Goal: Obtain resource: Obtain resource

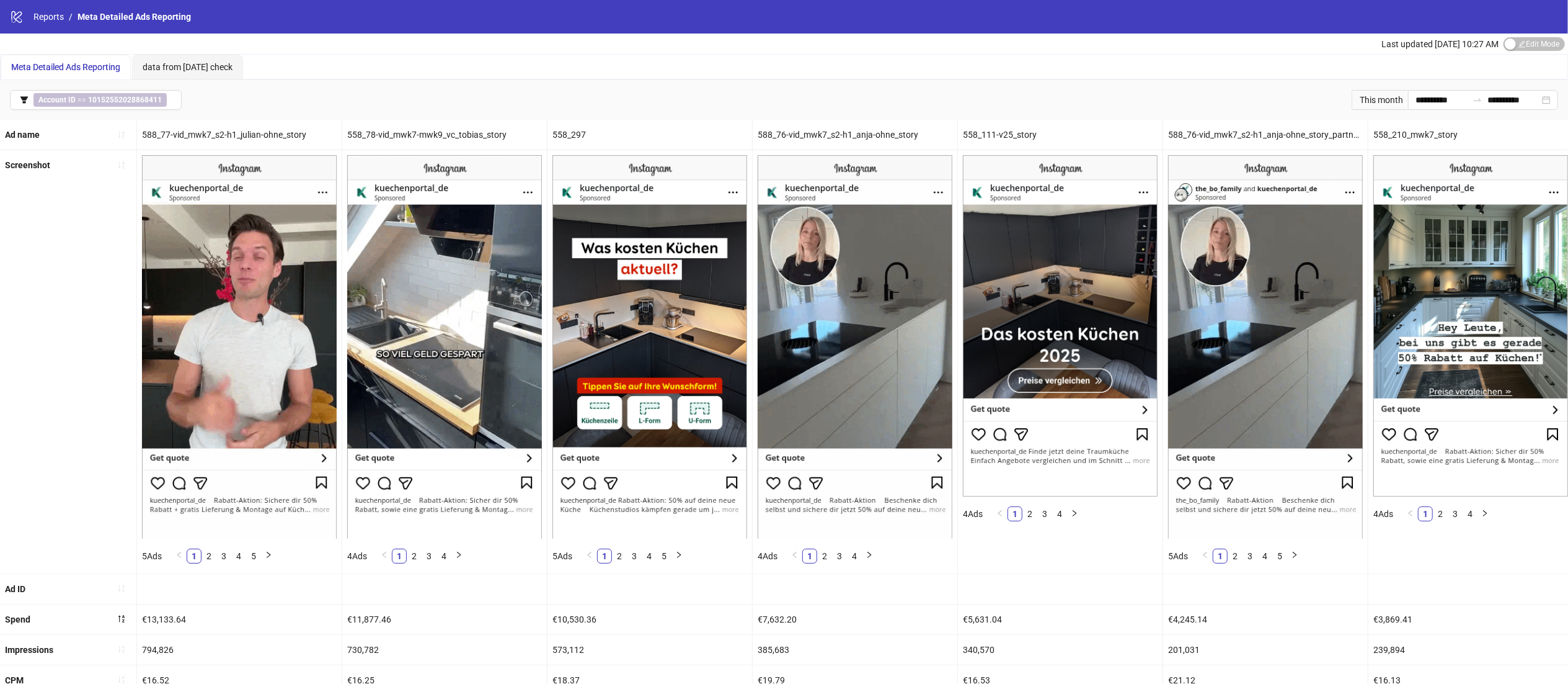
click at [261, 131] on div "588_77-vid_mwk7_s2-h1_julian-ohne_story" at bounding box center [239, 135] width 205 height 30
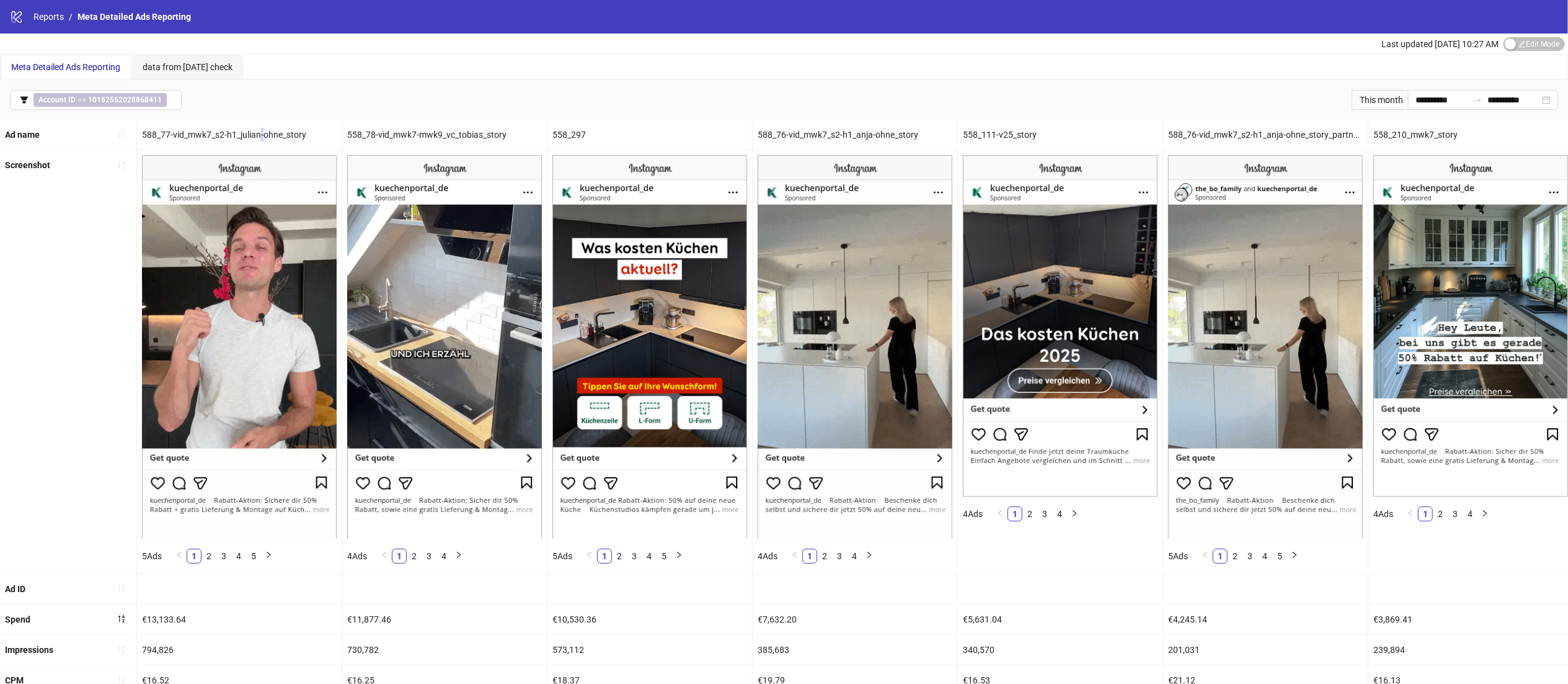
click at [261, 131] on div "588_77-vid_mwk7_s2-h1_julian-ohne_story" at bounding box center [239, 135] width 205 height 30
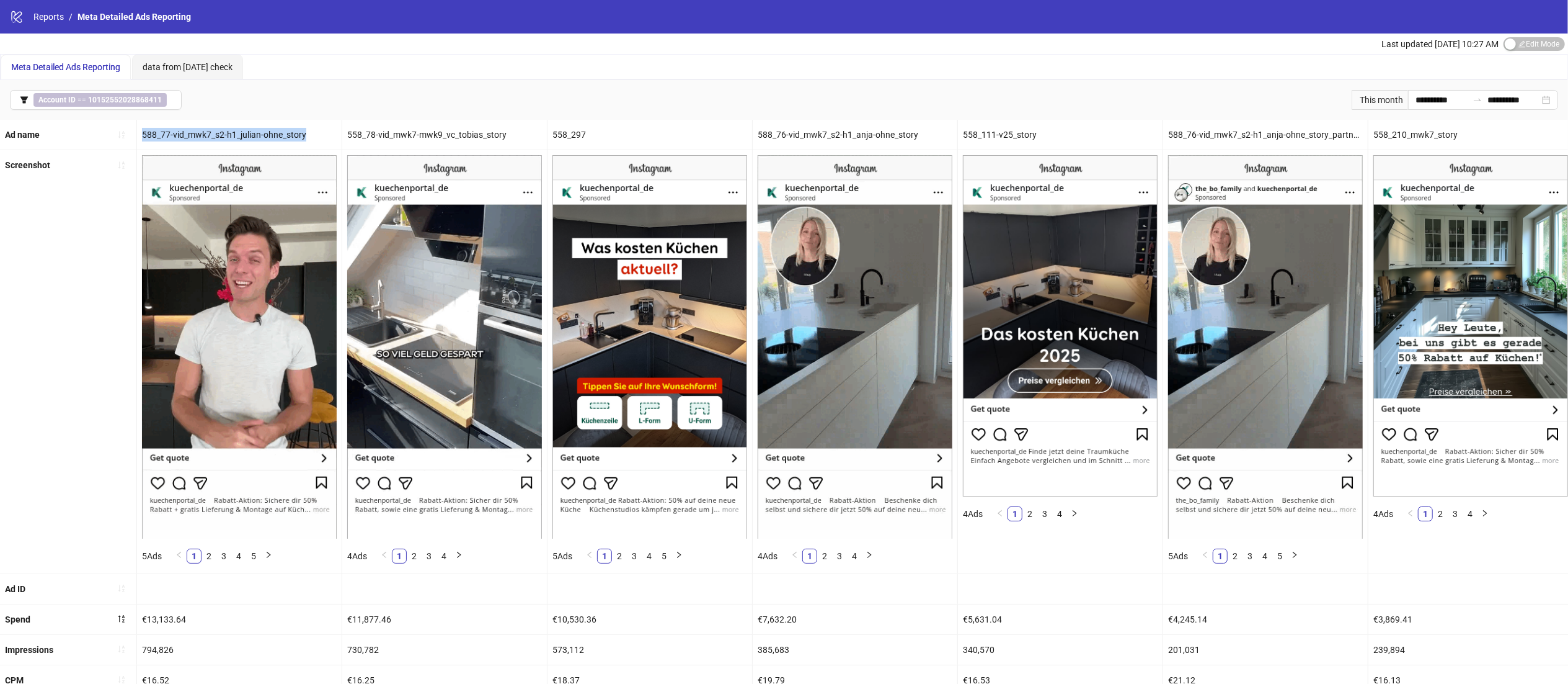
click at [261, 131] on div "588_77-vid_mwk7_s2-h1_julian-ohne_story" at bounding box center [239, 135] width 205 height 30
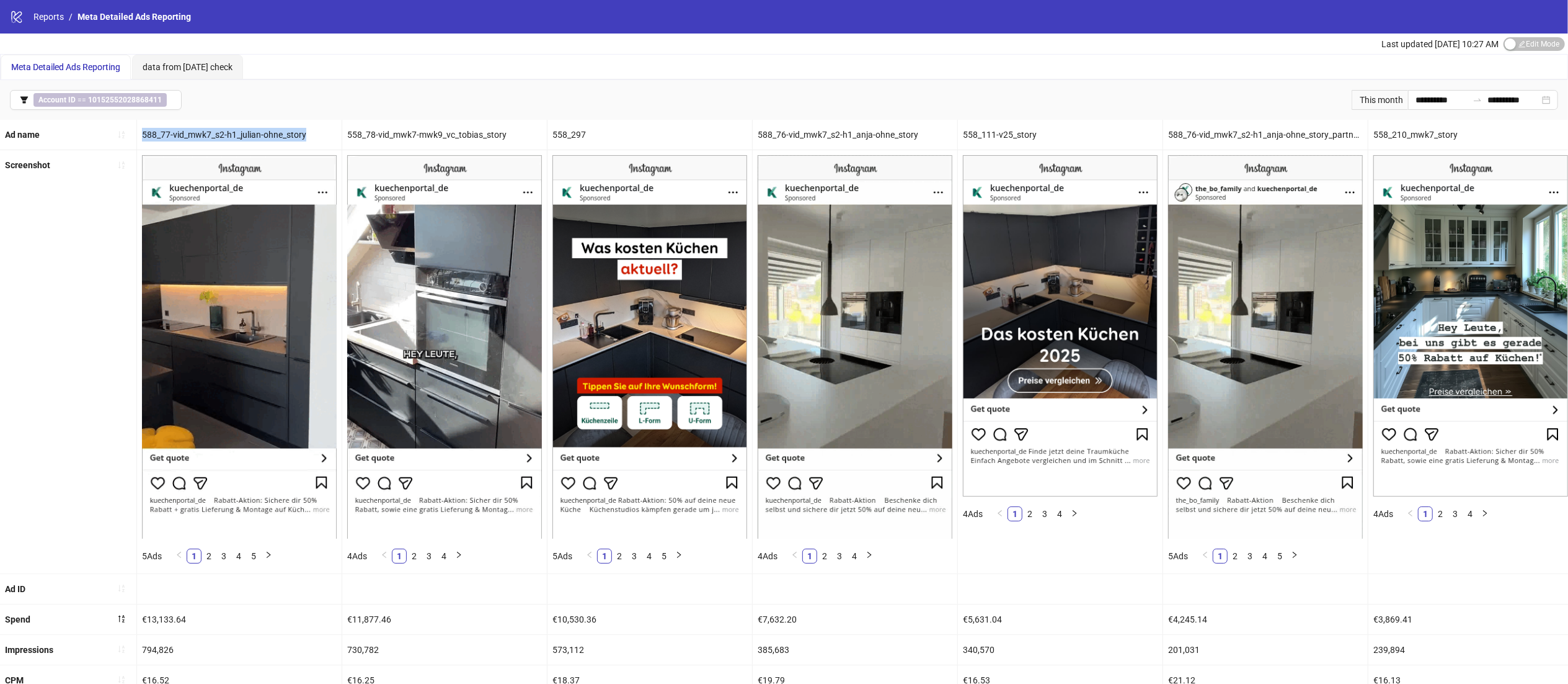
copy div "588_77-vid_mwk7_s2-h1_julian-ohne_story"
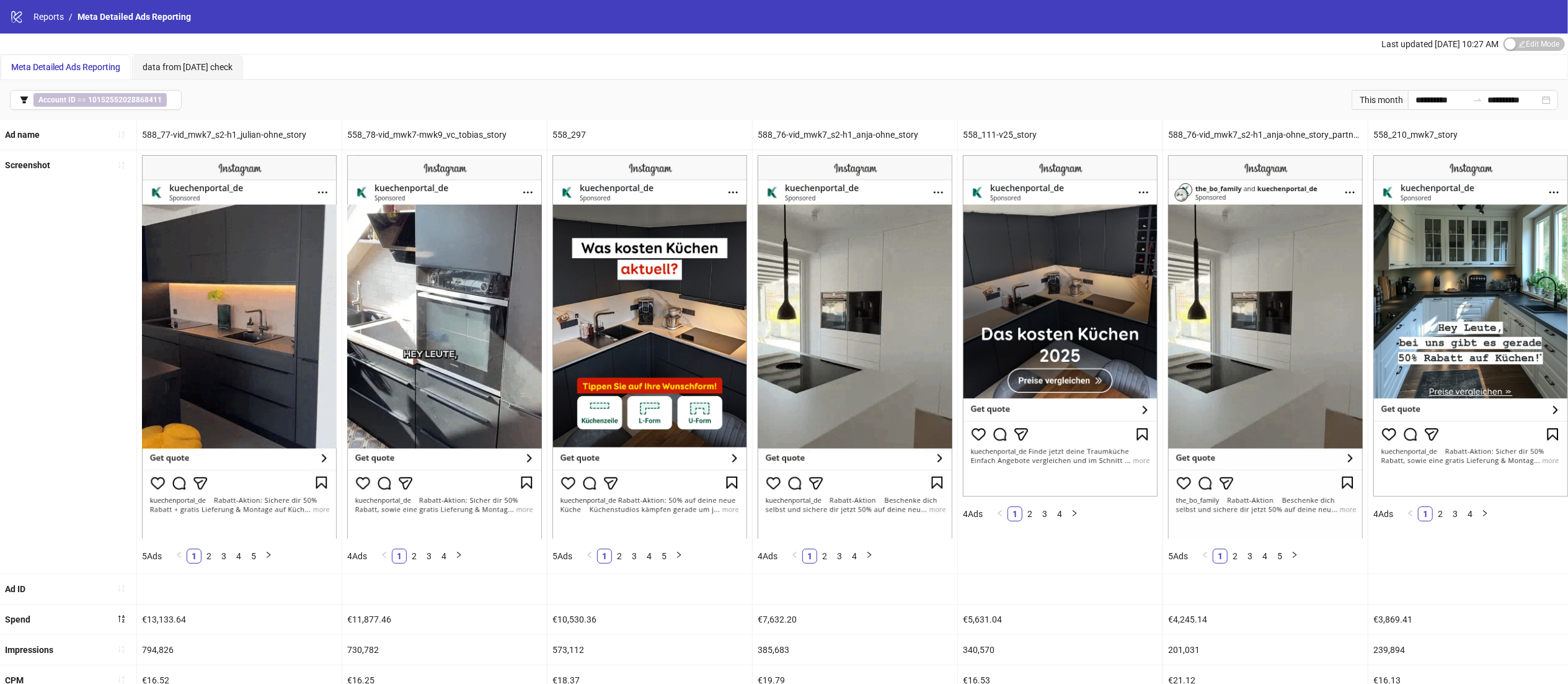
click at [415, 134] on div "558_78-vid_mwk7-mwk9_vc_tobias_story" at bounding box center [445, 135] width 205 height 30
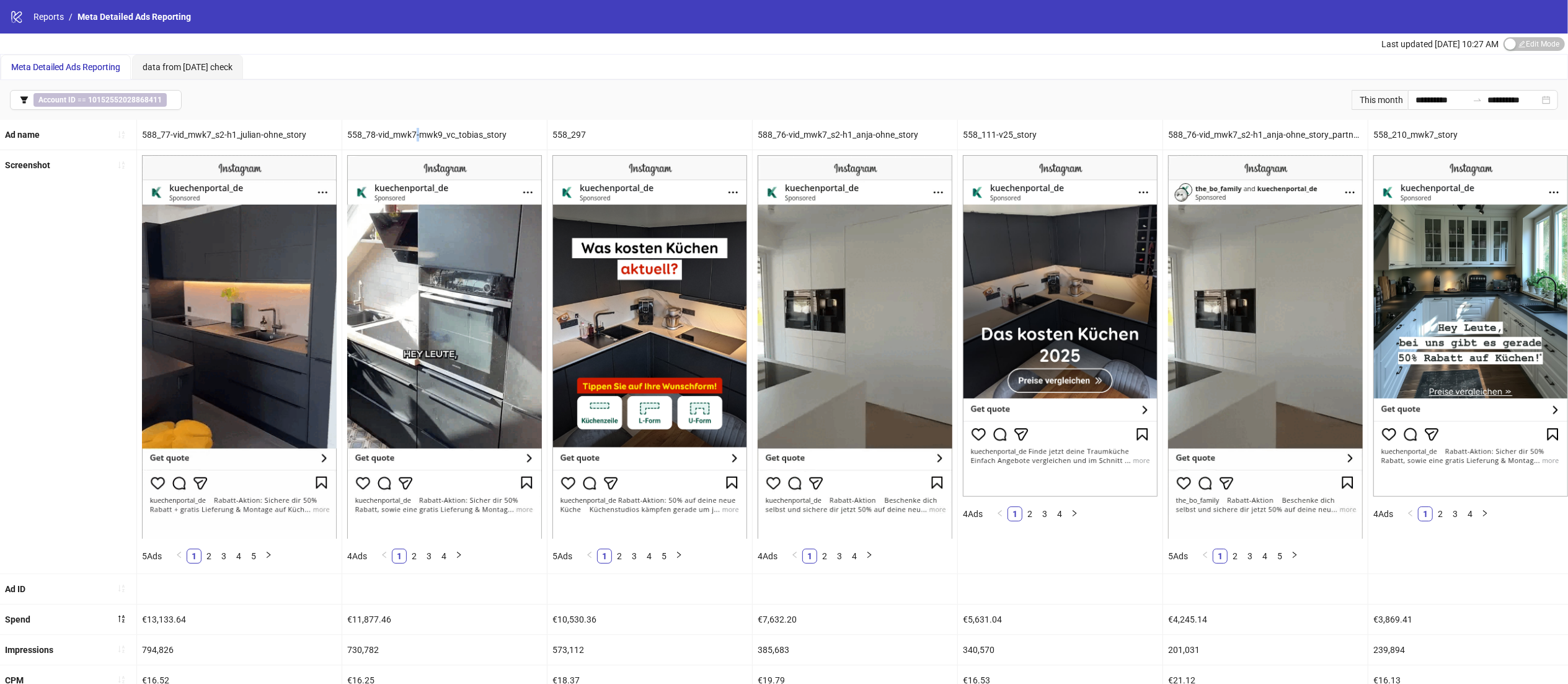
click at [415, 134] on div "558_78-vid_mwk7-mwk9_vc_tobias_story" at bounding box center [445, 135] width 205 height 30
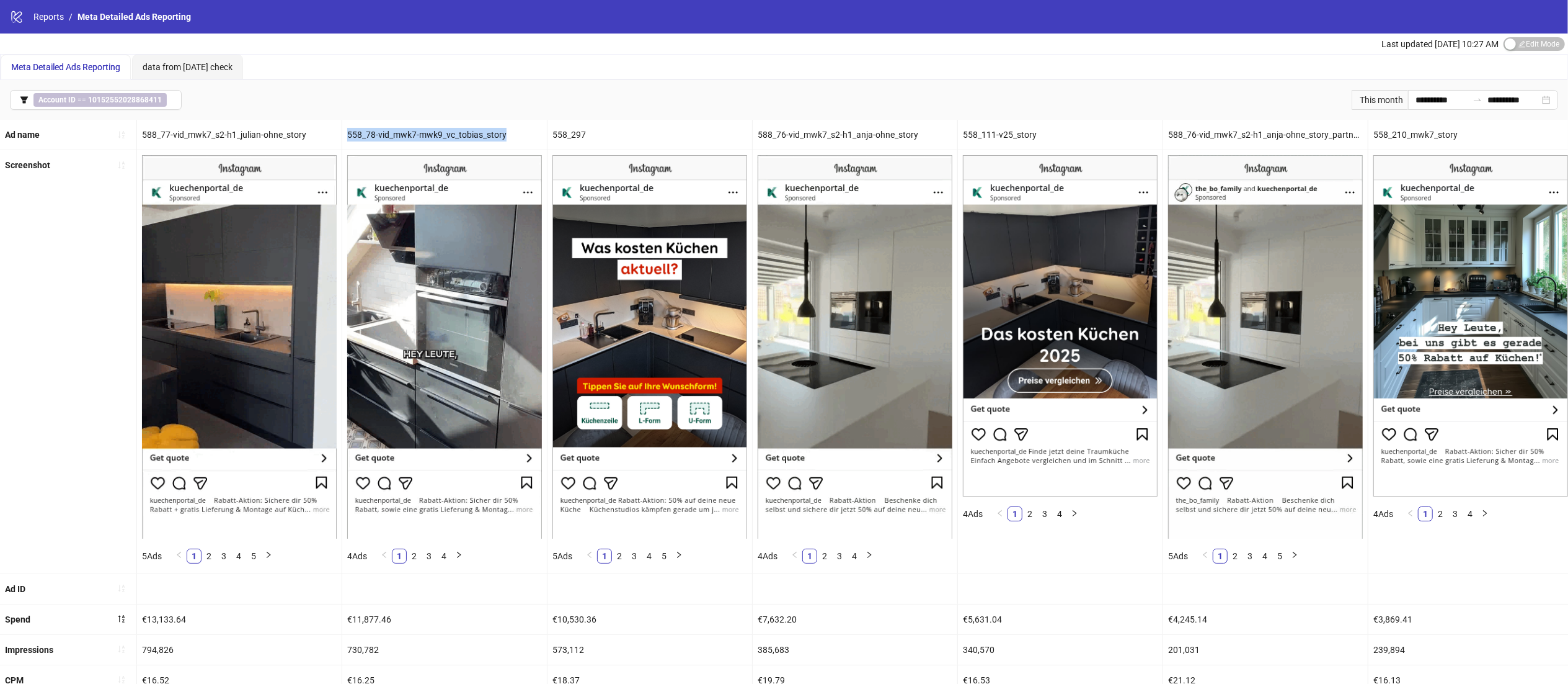
click at [415, 134] on div "558_78-vid_mwk7-mwk9_vc_tobias_story" at bounding box center [445, 135] width 205 height 30
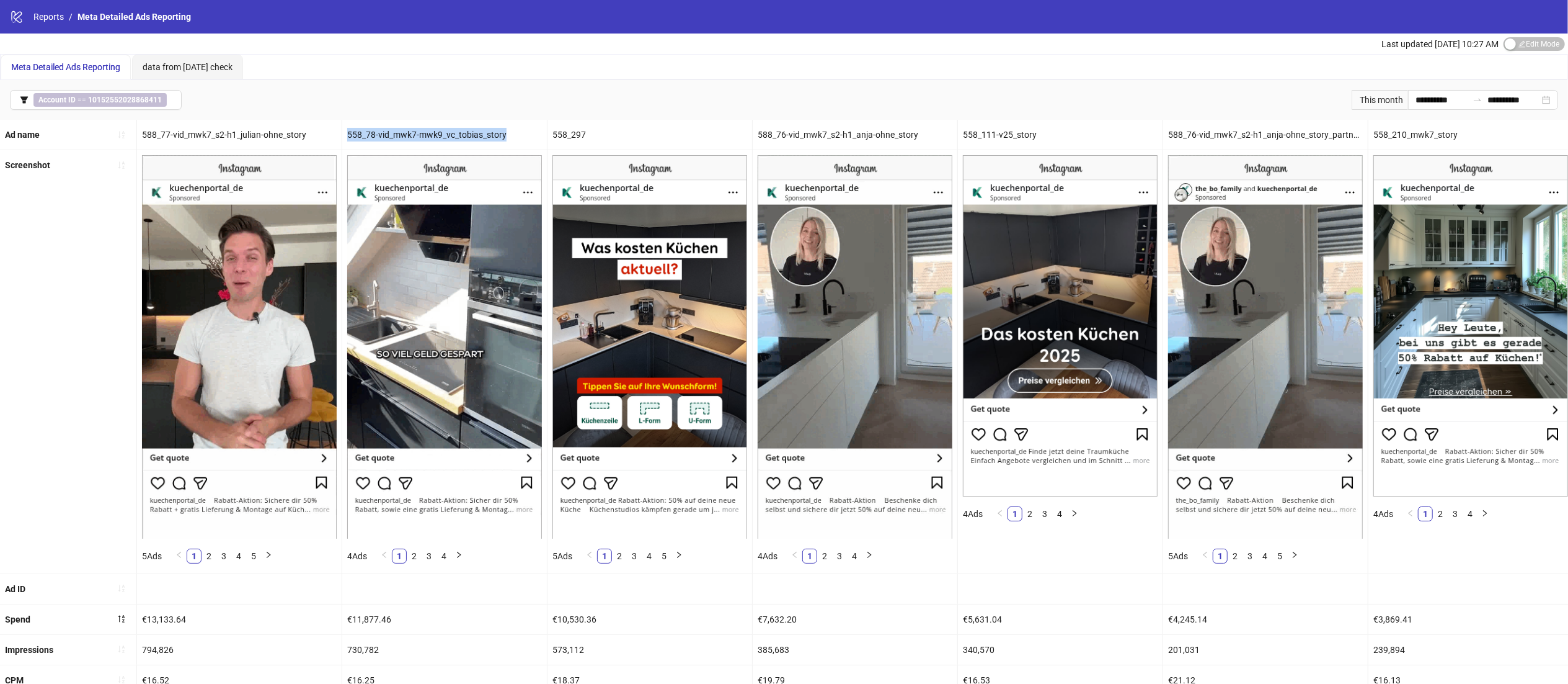
copy div "558_78-vid_mwk7-mwk9_vc_tobias_story"
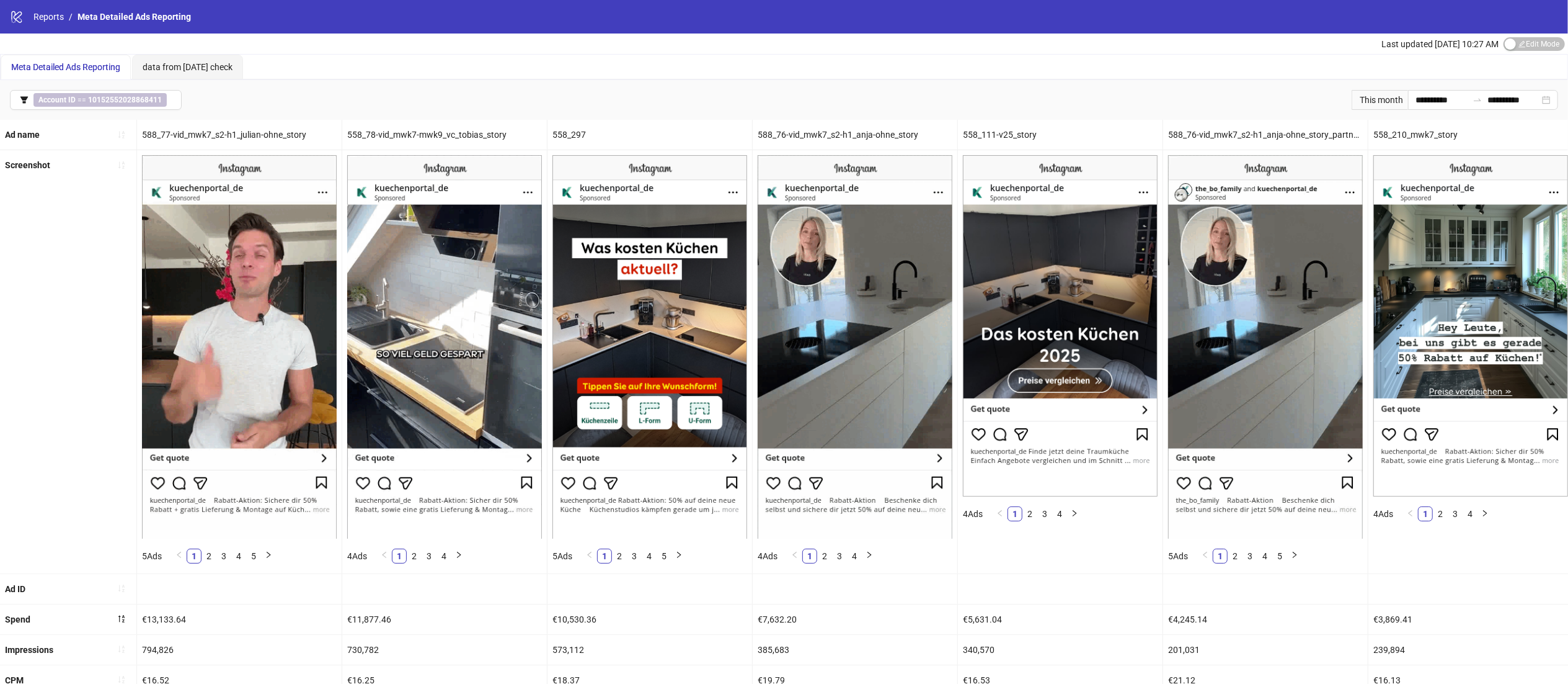
click at [581, 128] on div "558_297" at bounding box center [650, 135] width 205 height 30
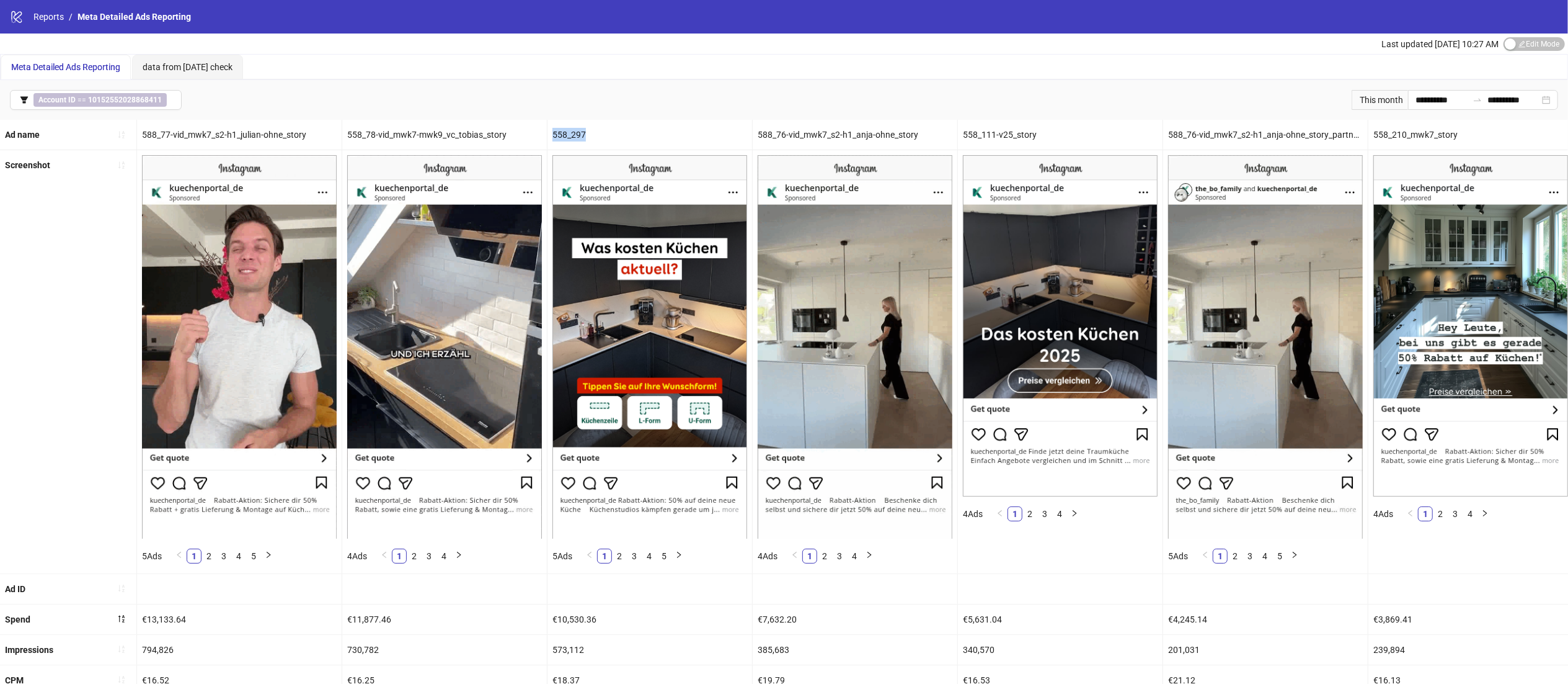
click at [581, 128] on div "558_297" at bounding box center [650, 135] width 205 height 30
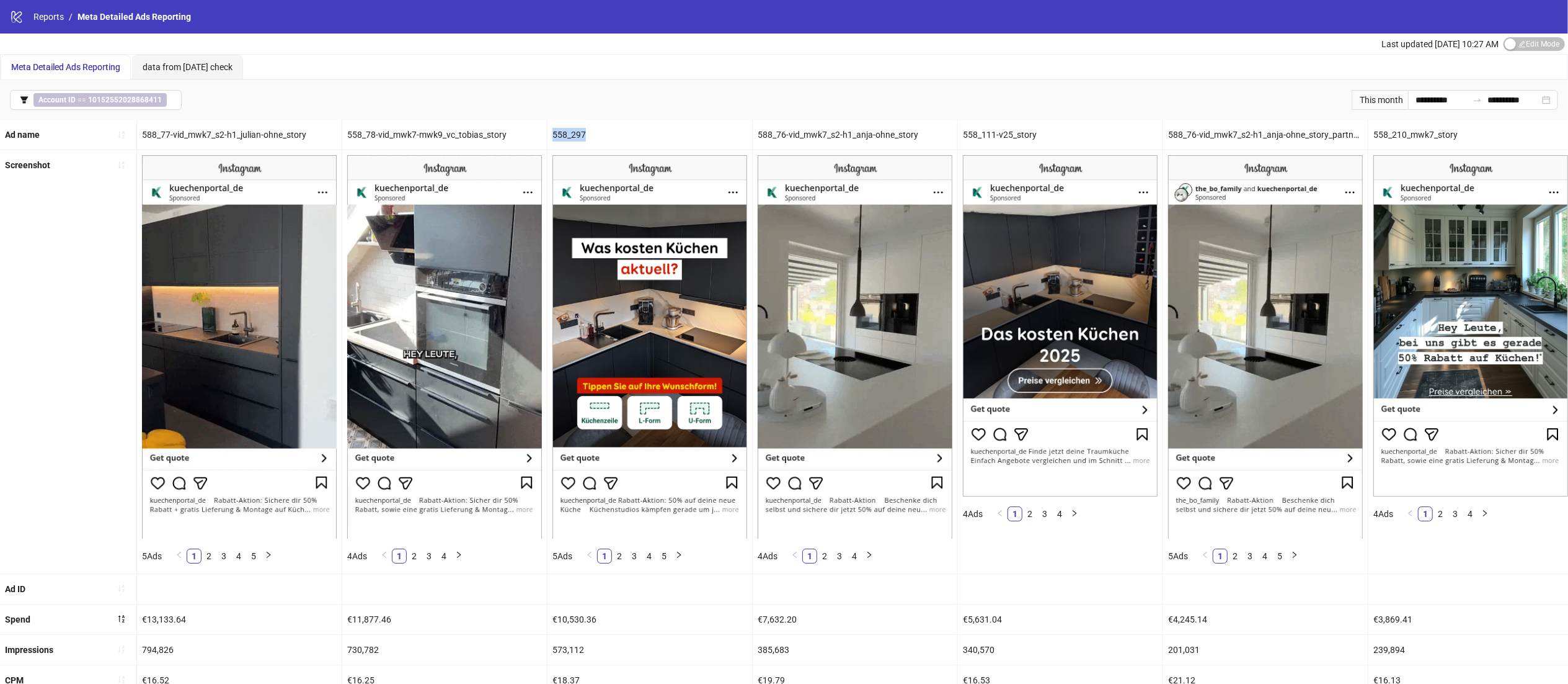
click at [581, 128] on div "558_297" at bounding box center [650, 135] width 205 height 30
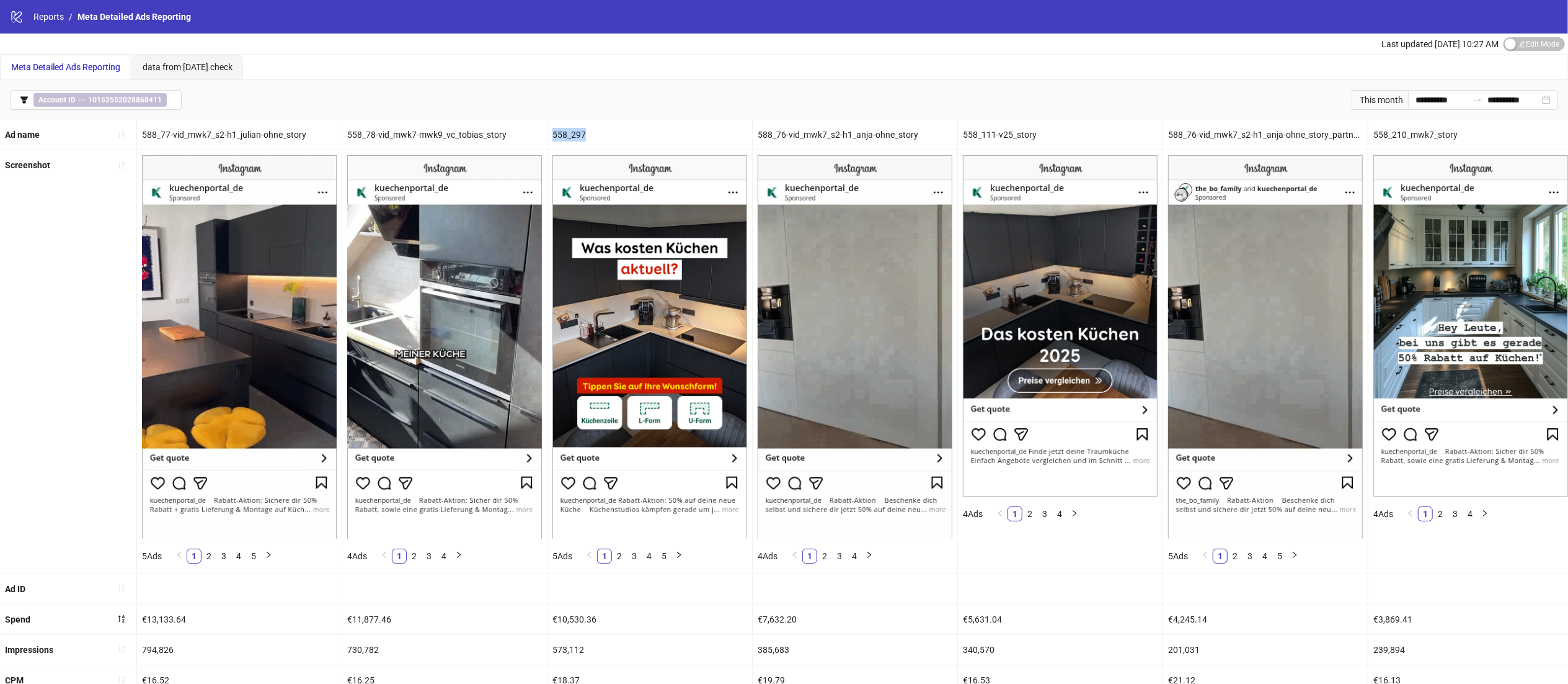
copy div "558_297"
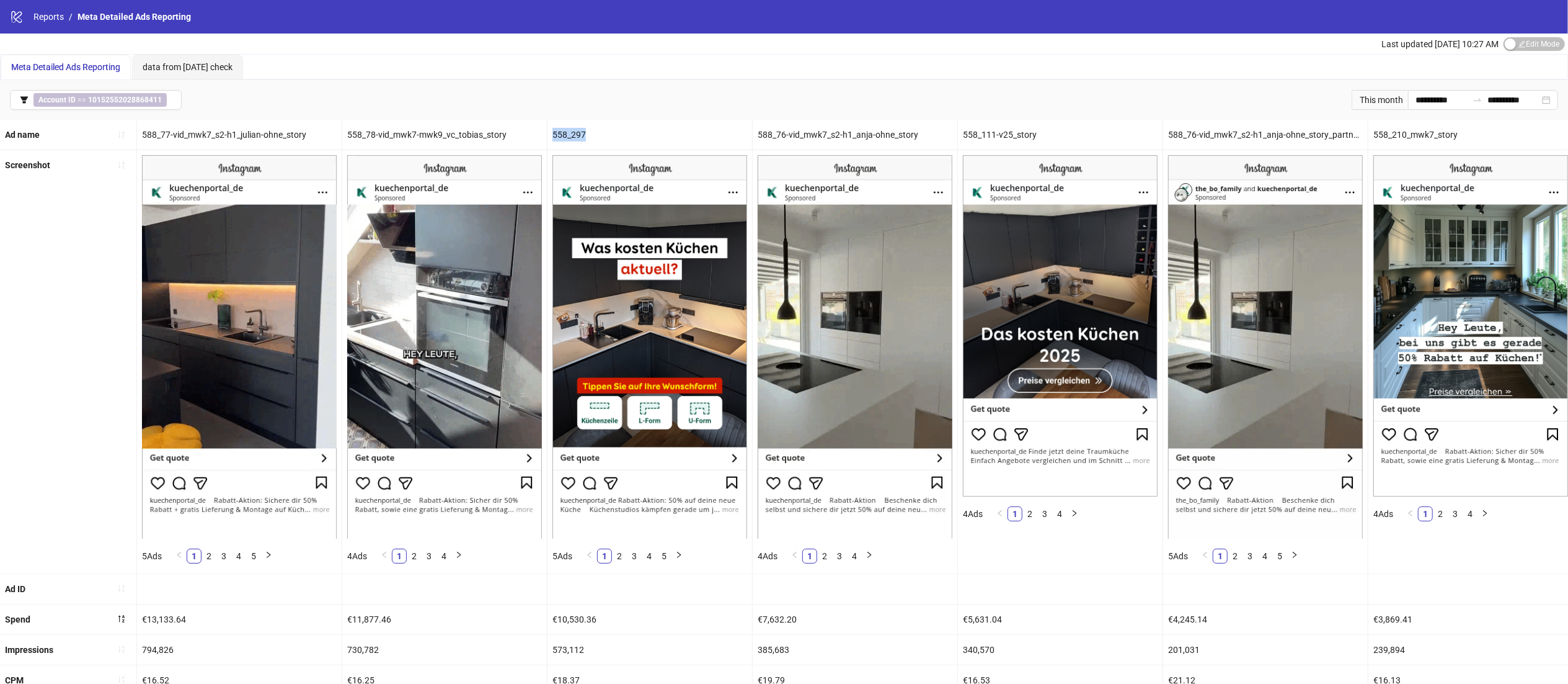
click at [566, 128] on div "558_297" at bounding box center [650, 135] width 205 height 30
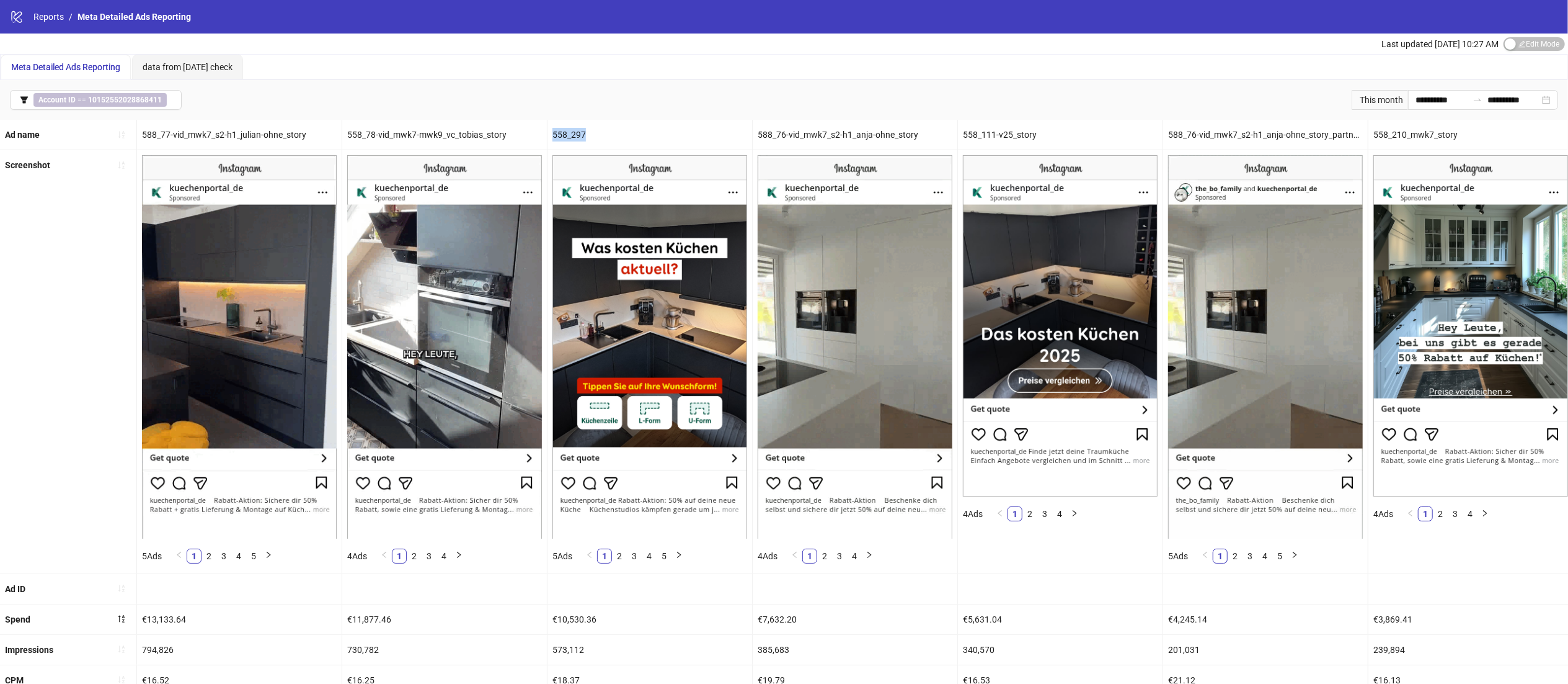
click at [566, 128] on div "558_297" at bounding box center [650, 135] width 205 height 30
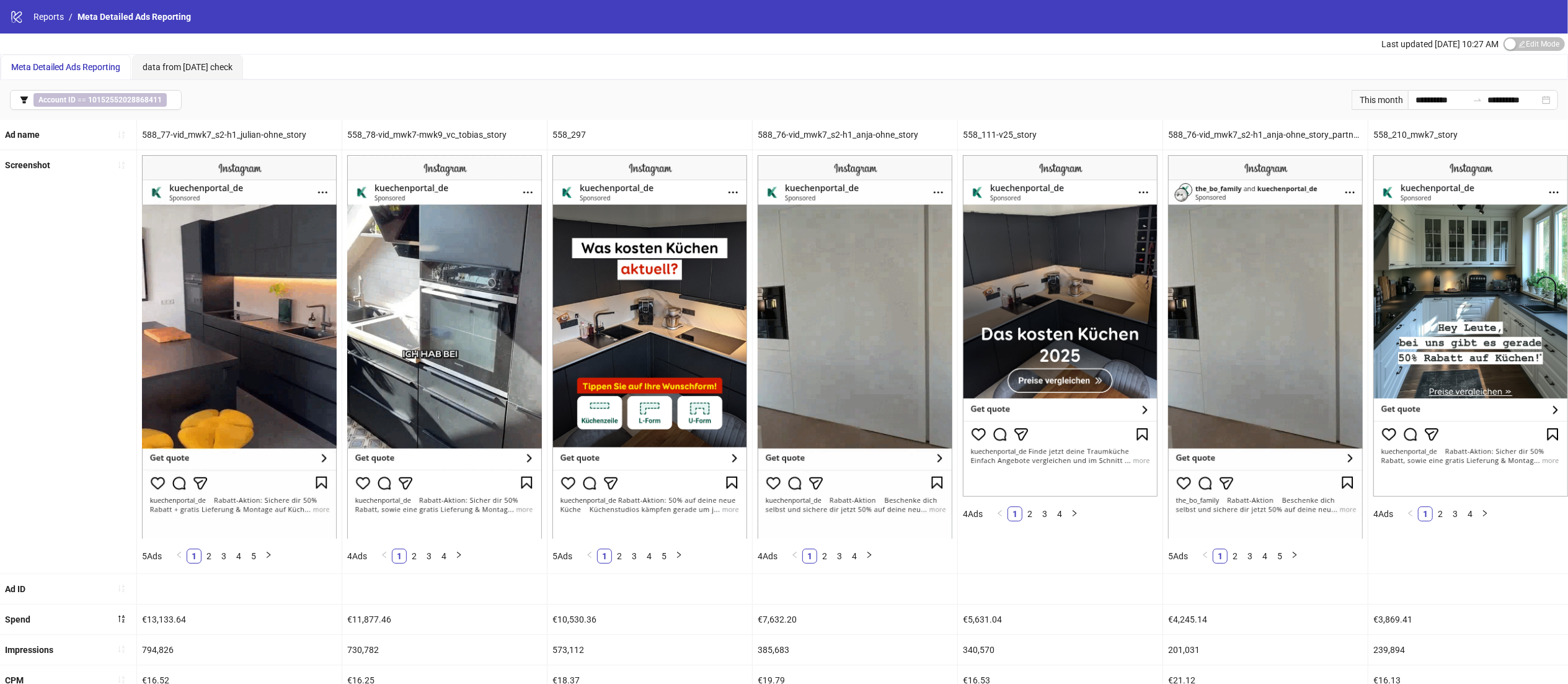
click at [876, 136] on div "588_76-vid_mwk7_s2-h1_anja-ohne_story" at bounding box center [855, 135] width 205 height 30
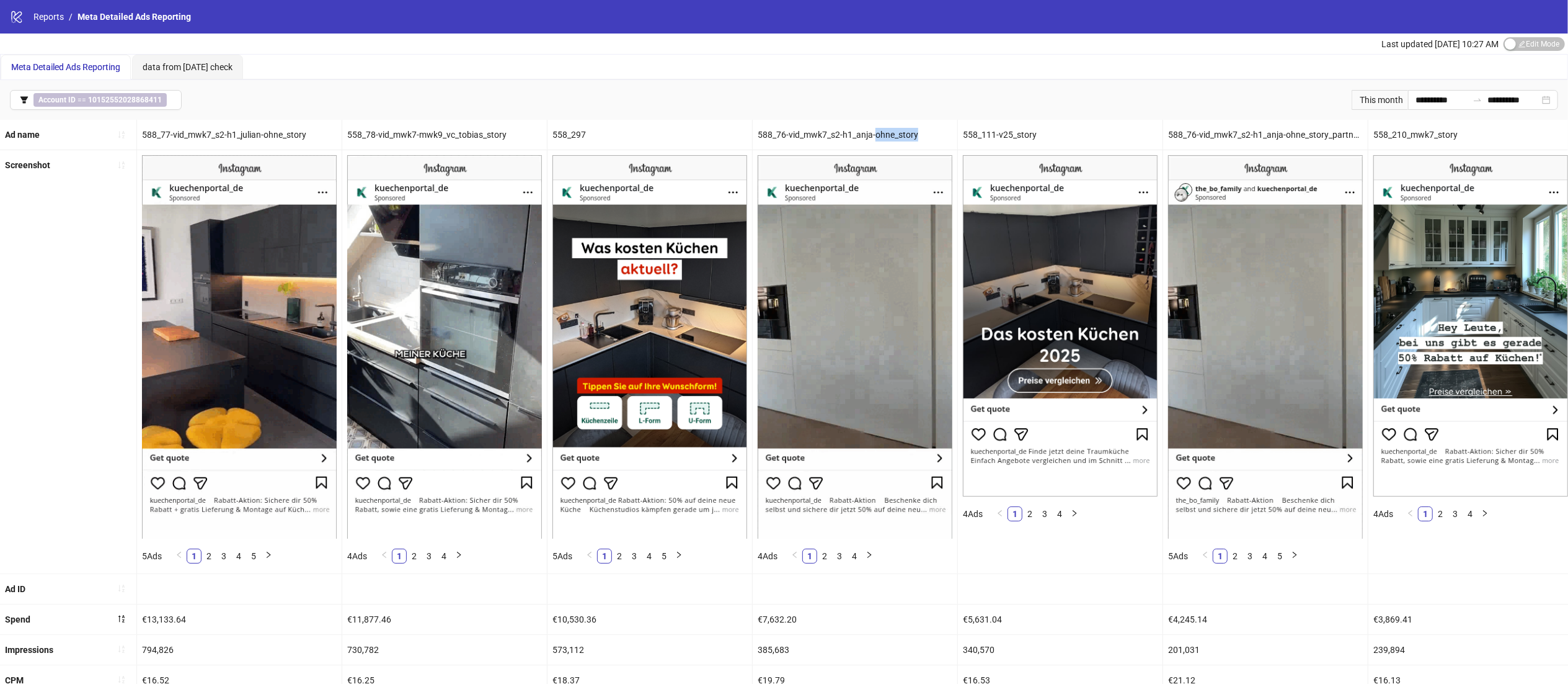
click at [876, 136] on div "588_76-vid_mwk7_s2-h1_anja-ohne_story" at bounding box center [855, 135] width 205 height 30
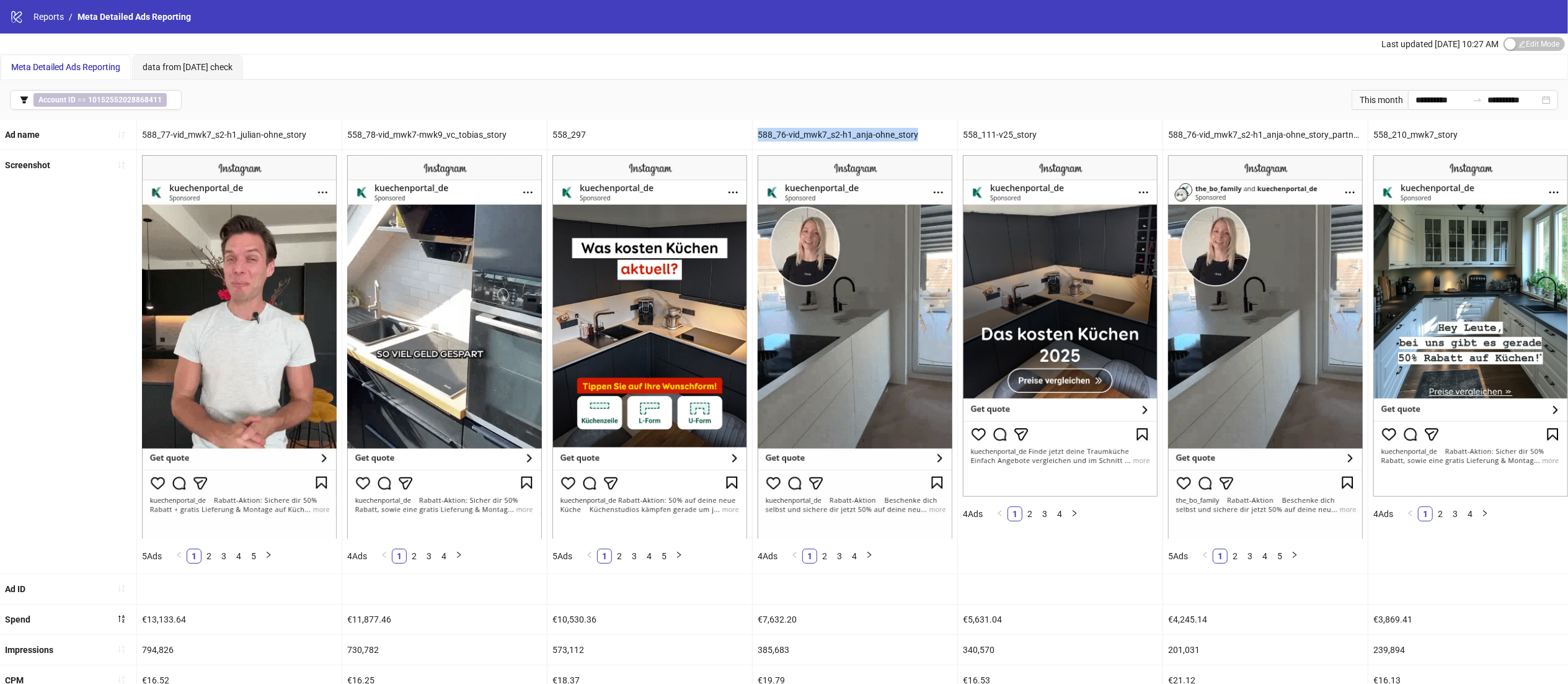
copy div "588_76-vid_mwk7_s2-h1_anja-ohne_story"
